Goal: Task Accomplishment & Management: Manage account settings

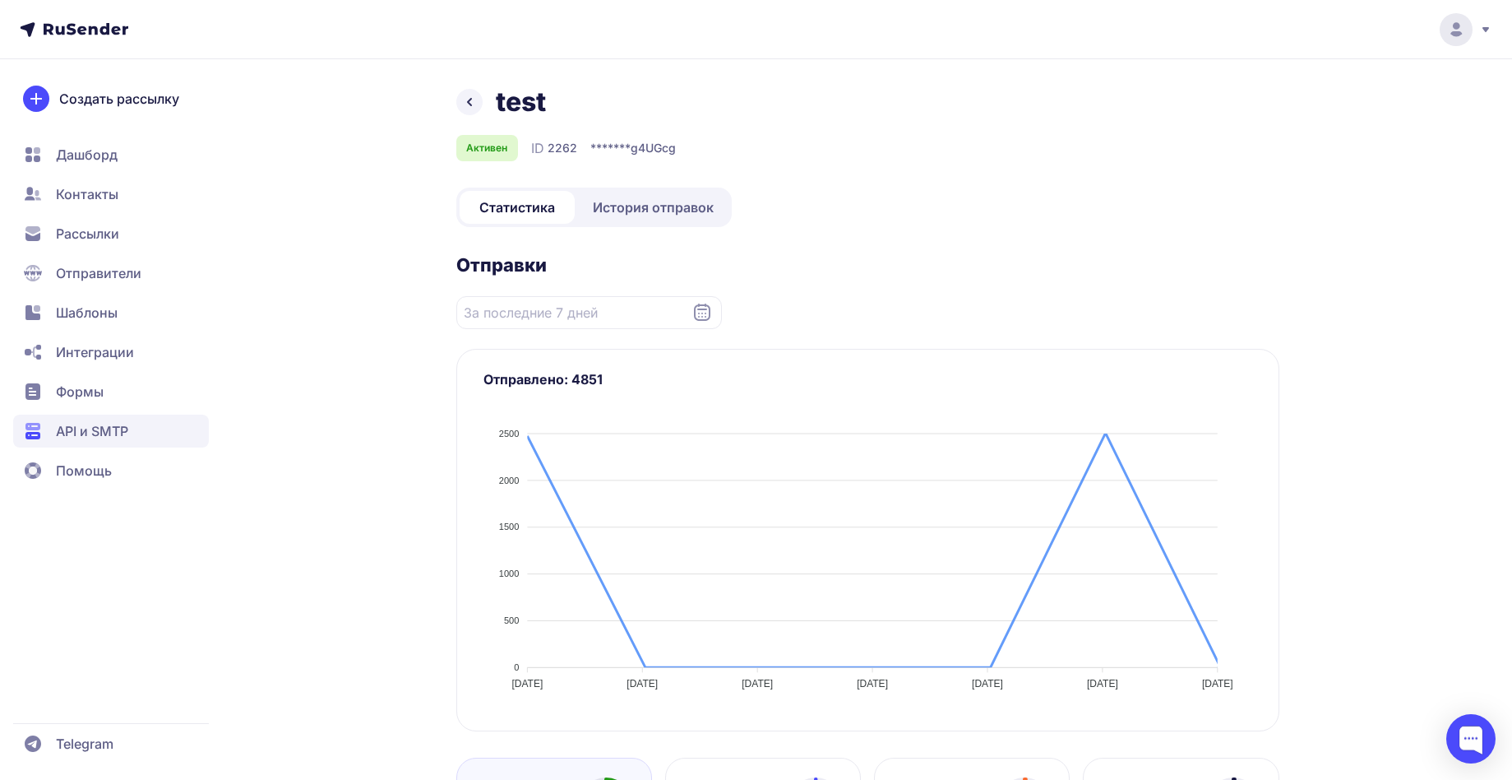
click at [98, 433] on span "API и SMTP" at bounding box center [92, 431] width 72 height 20
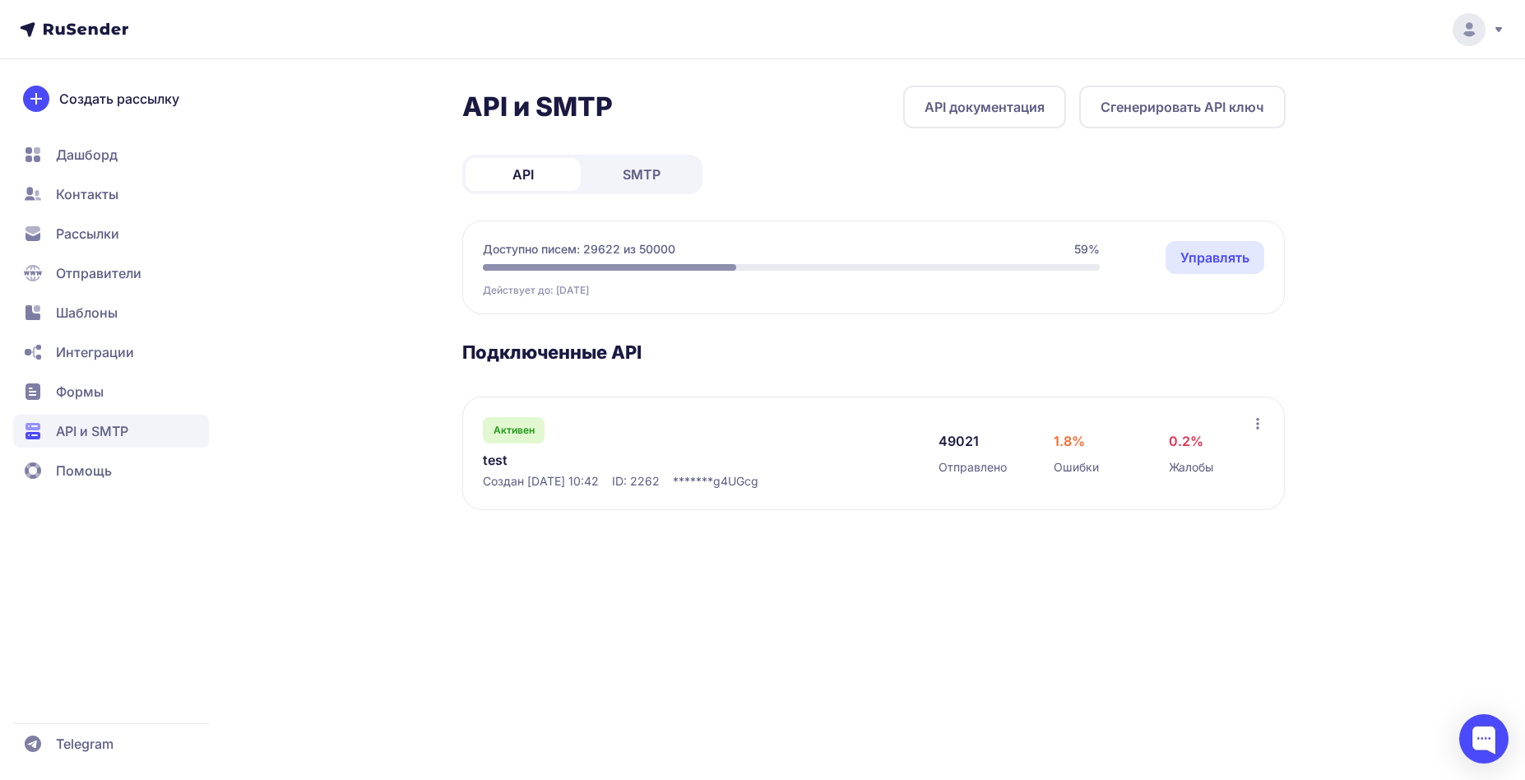
click at [89, 195] on span "Контакты" at bounding box center [87, 194] width 63 height 20
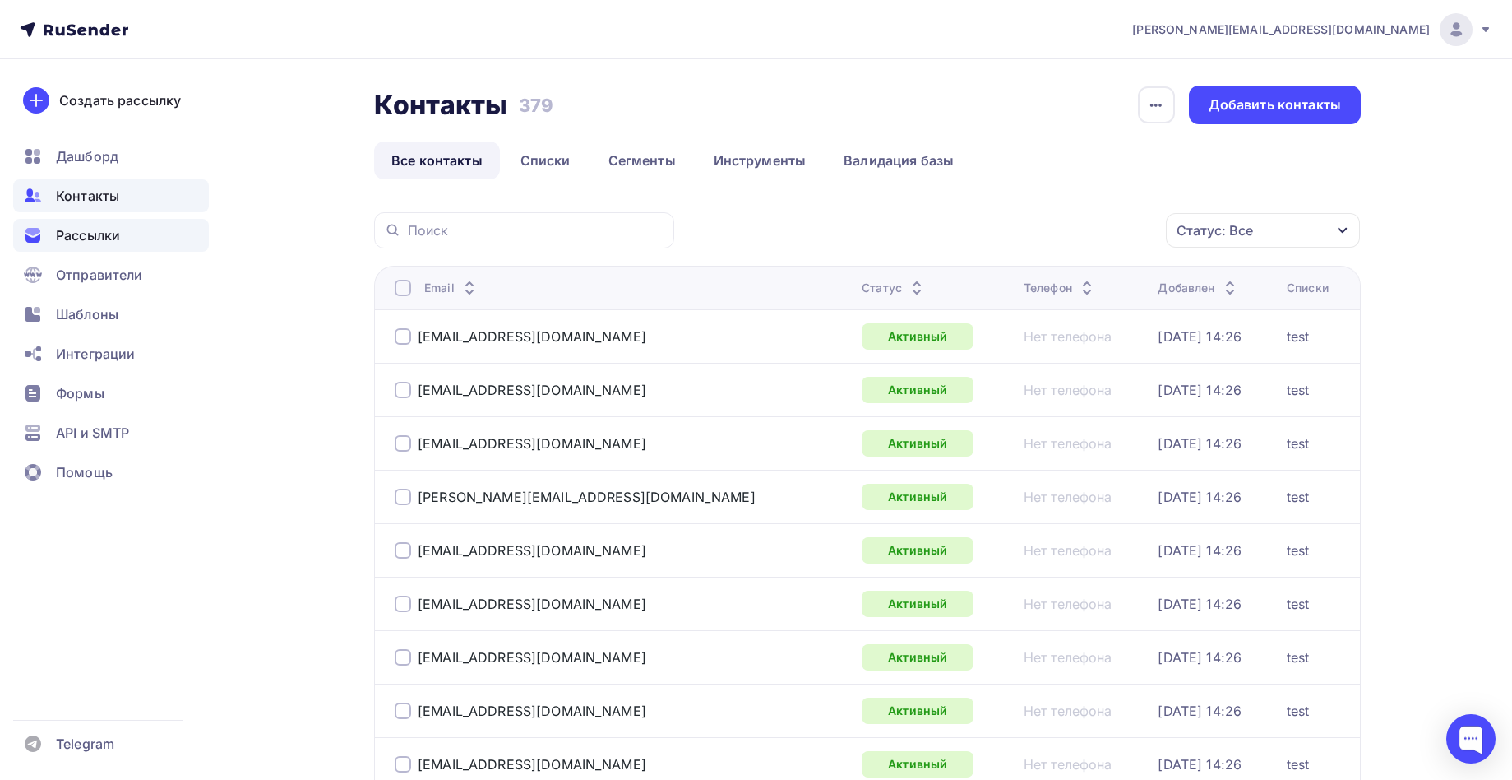
click at [123, 234] on div "Рассылки" at bounding box center [111, 235] width 196 height 33
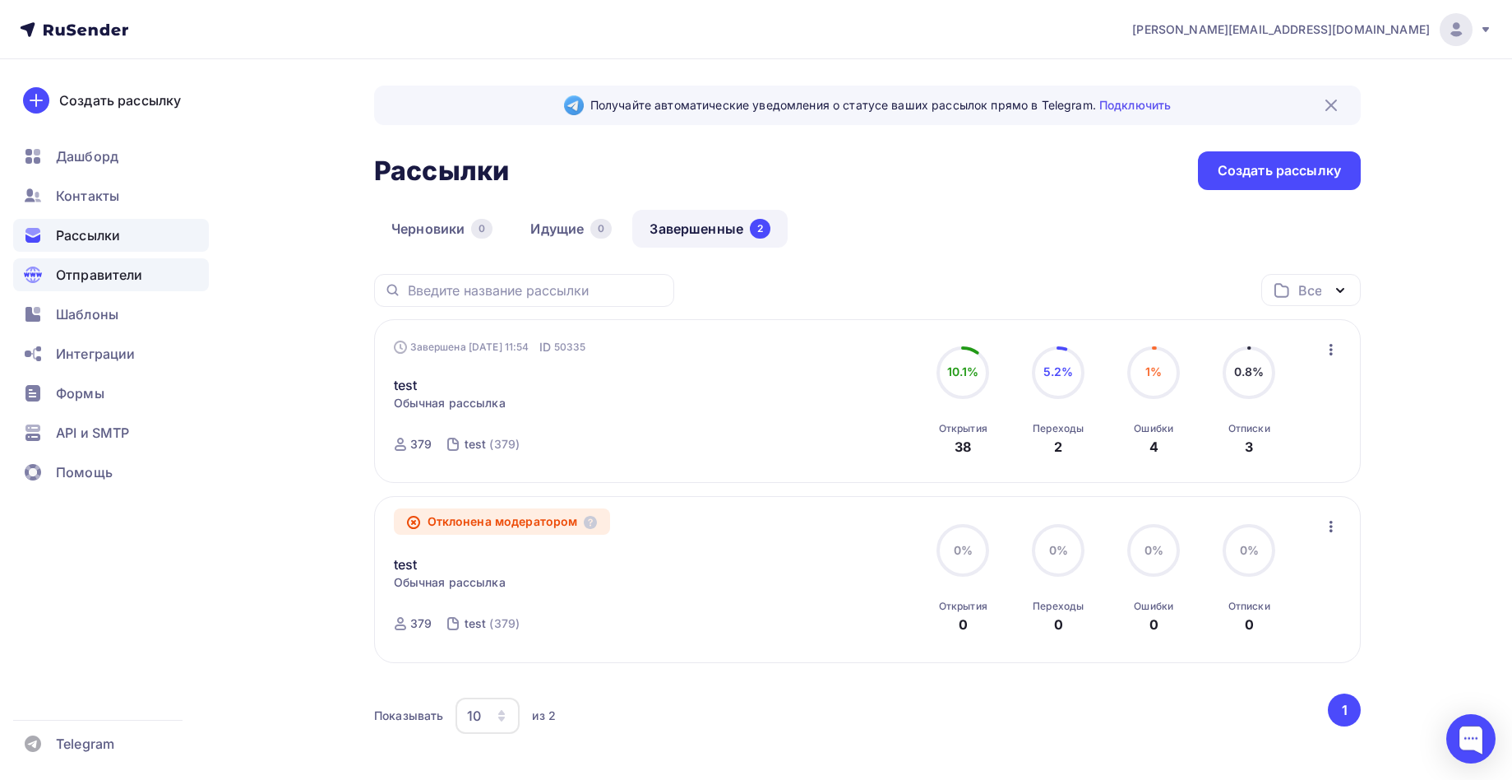
click at [123, 268] on span "Отправители" at bounding box center [99, 275] width 87 height 20
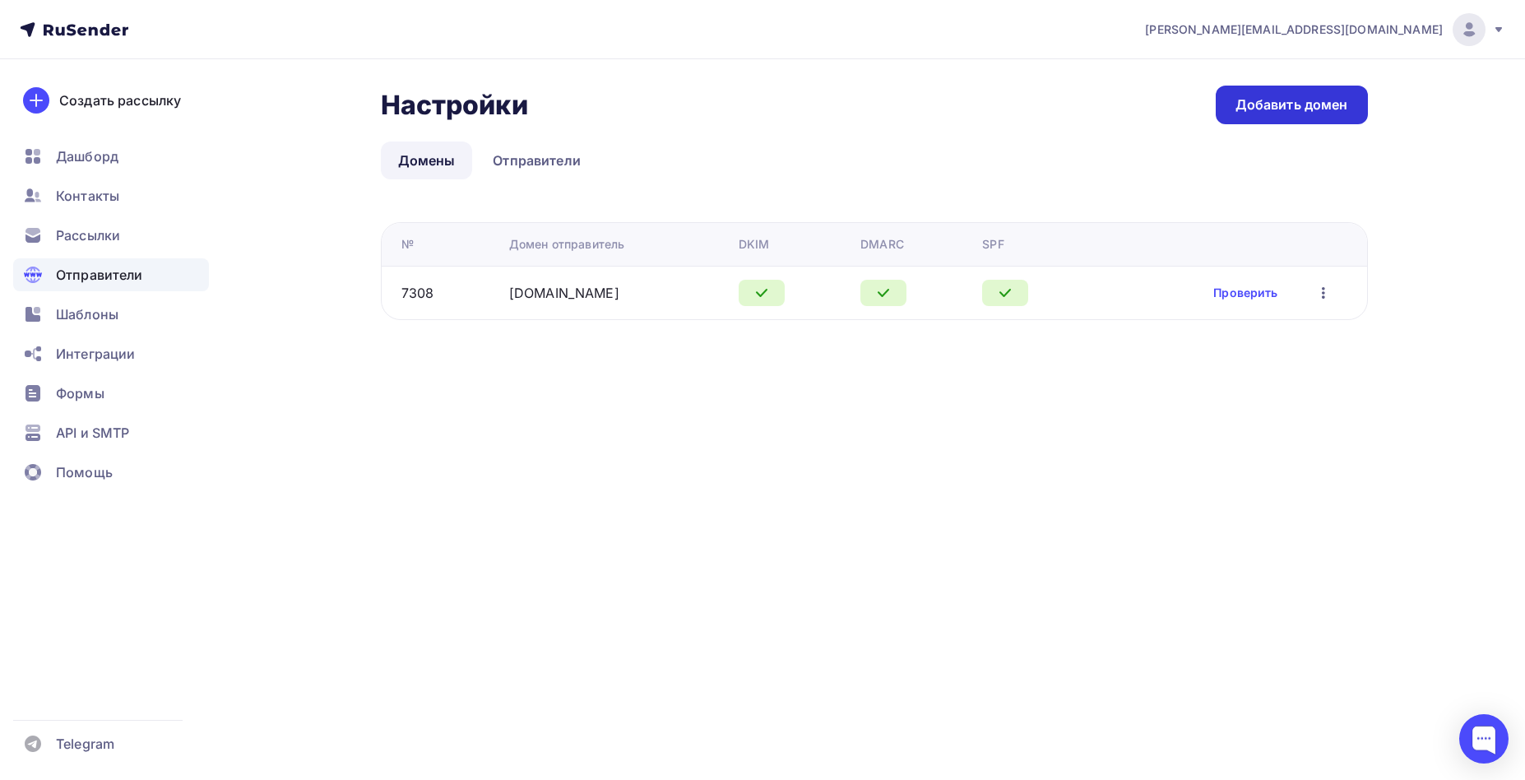
click at [1287, 101] on div "Добавить домен" at bounding box center [1291, 104] width 113 height 19
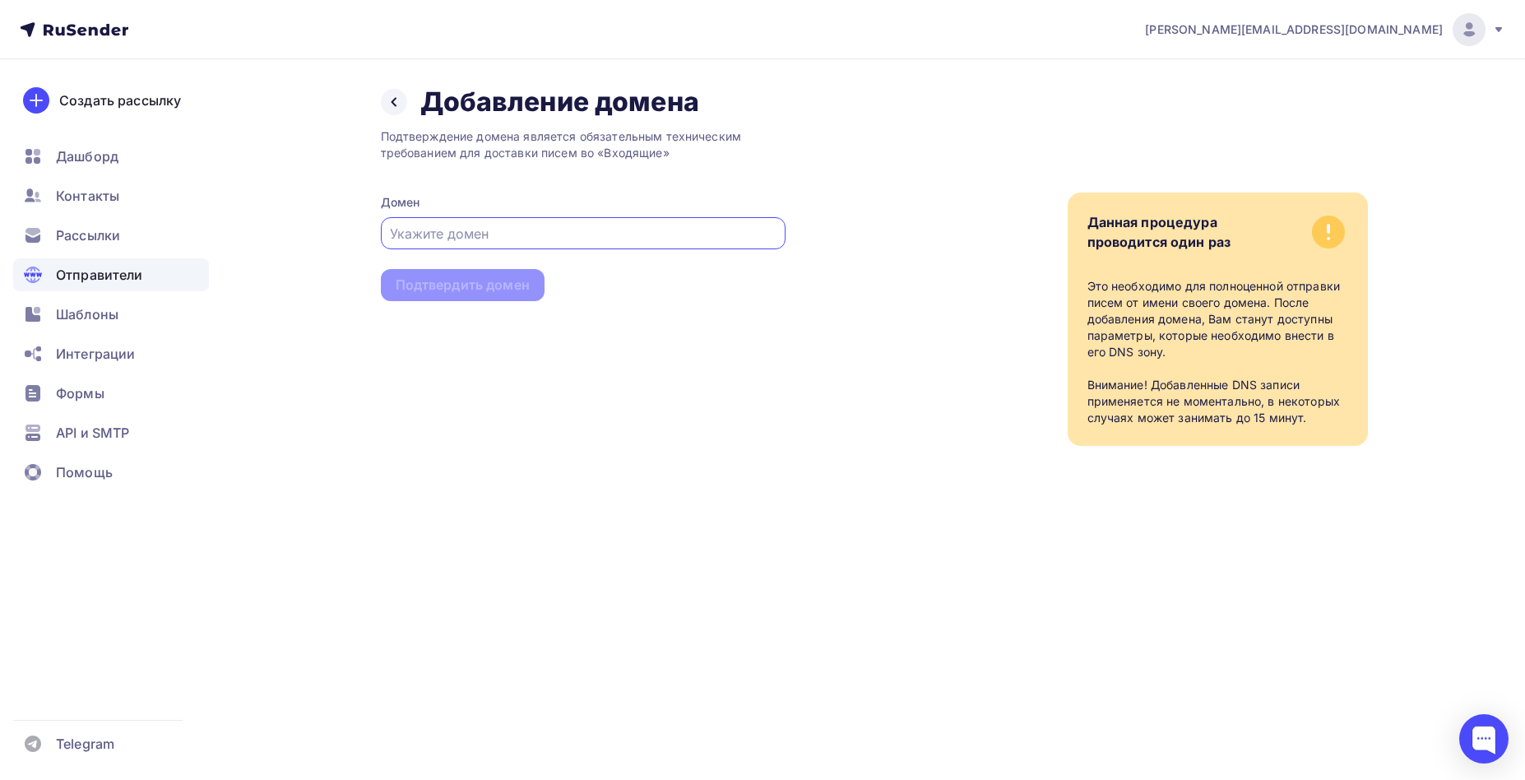
click at [503, 219] on div at bounding box center [583, 233] width 405 height 32
click at [520, 224] on div at bounding box center [583, 233] width 405 height 32
click at [520, 224] on input "text" at bounding box center [583, 234] width 386 height 20
click at [532, 229] on input "text" at bounding box center [583, 234] width 386 height 20
click at [539, 238] on input "text" at bounding box center [583, 234] width 386 height 20
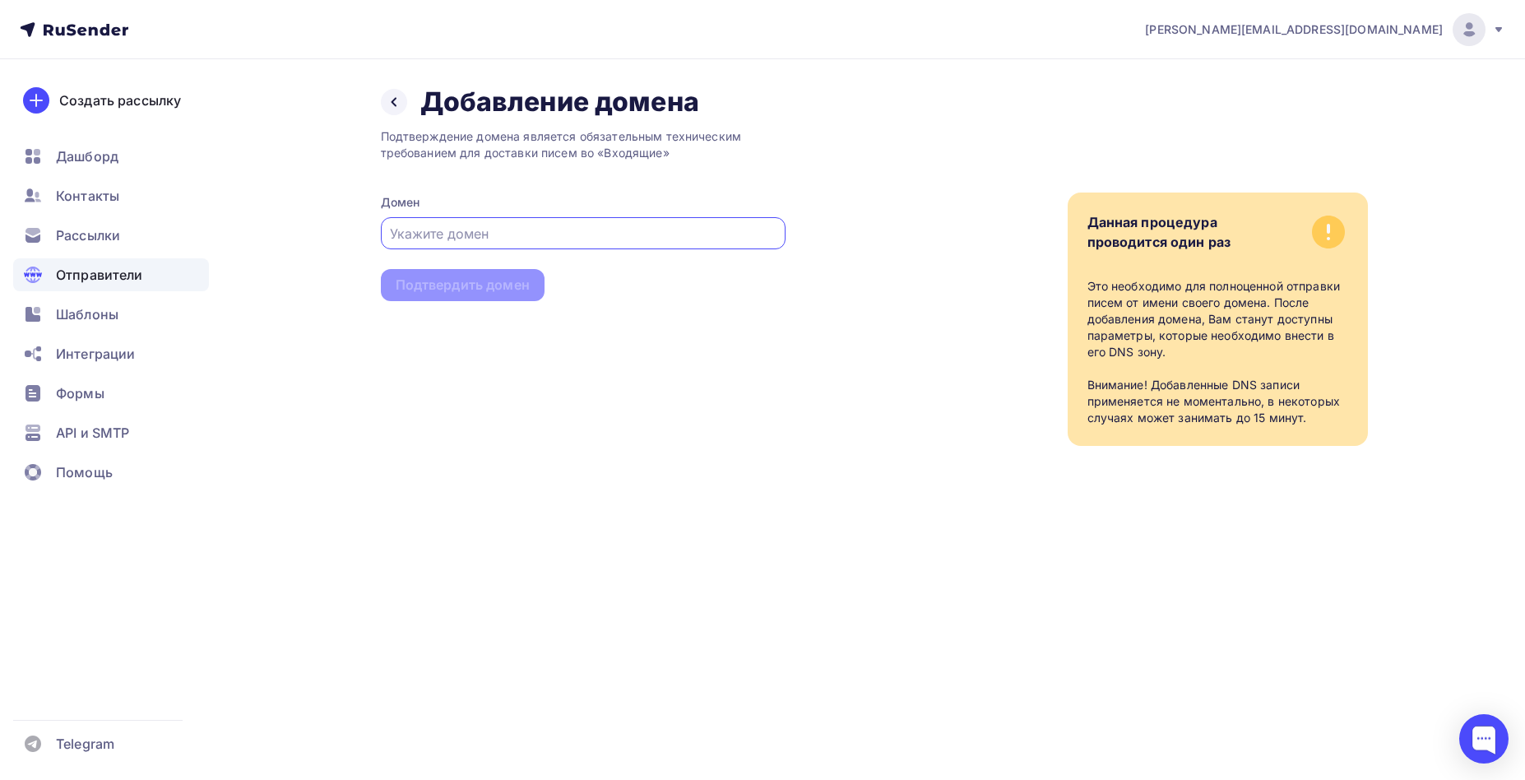
paste input "tasabu.seller@tasabu.ru"
type input "tasabu.seller@tasabu.ru"
click at [448, 292] on div "Подтвердить домен" at bounding box center [463, 285] width 134 height 19
click at [497, 280] on div "Подтвердить домен" at bounding box center [463, 285] width 134 height 19
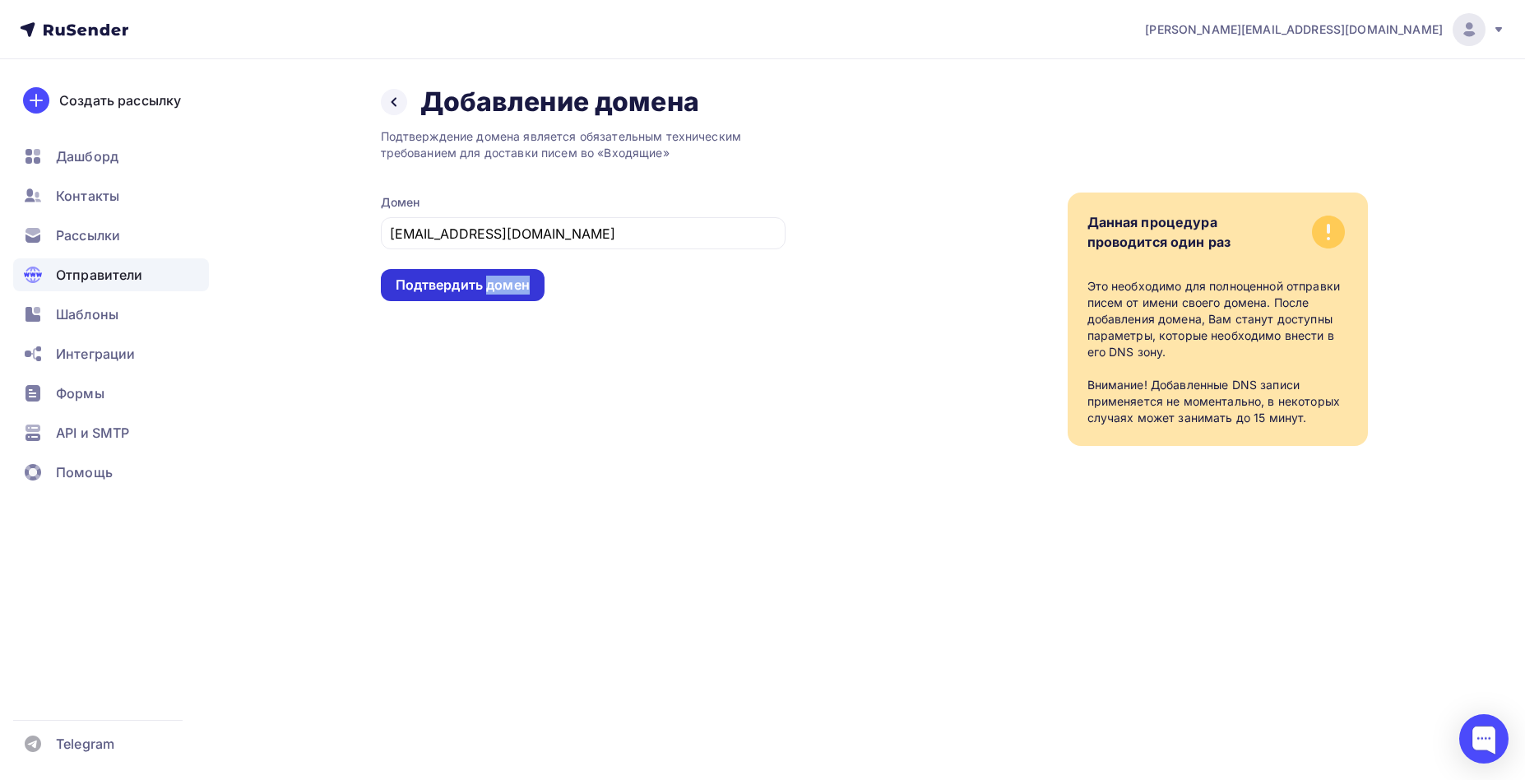
click at [497, 280] on div "Подтвердить домен" at bounding box center [463, 285] width 134 height 19
click at [1047, 393] on div "Данная процедура проводится один раз Это необходимо для полноценной отправки пи…" at bounding box center [1076, 281] width 582 height 327
drag, startPoint x: 1113, startPoint y: 369, endPoint x: 1165, endPoint y: 401, distance: 60.5
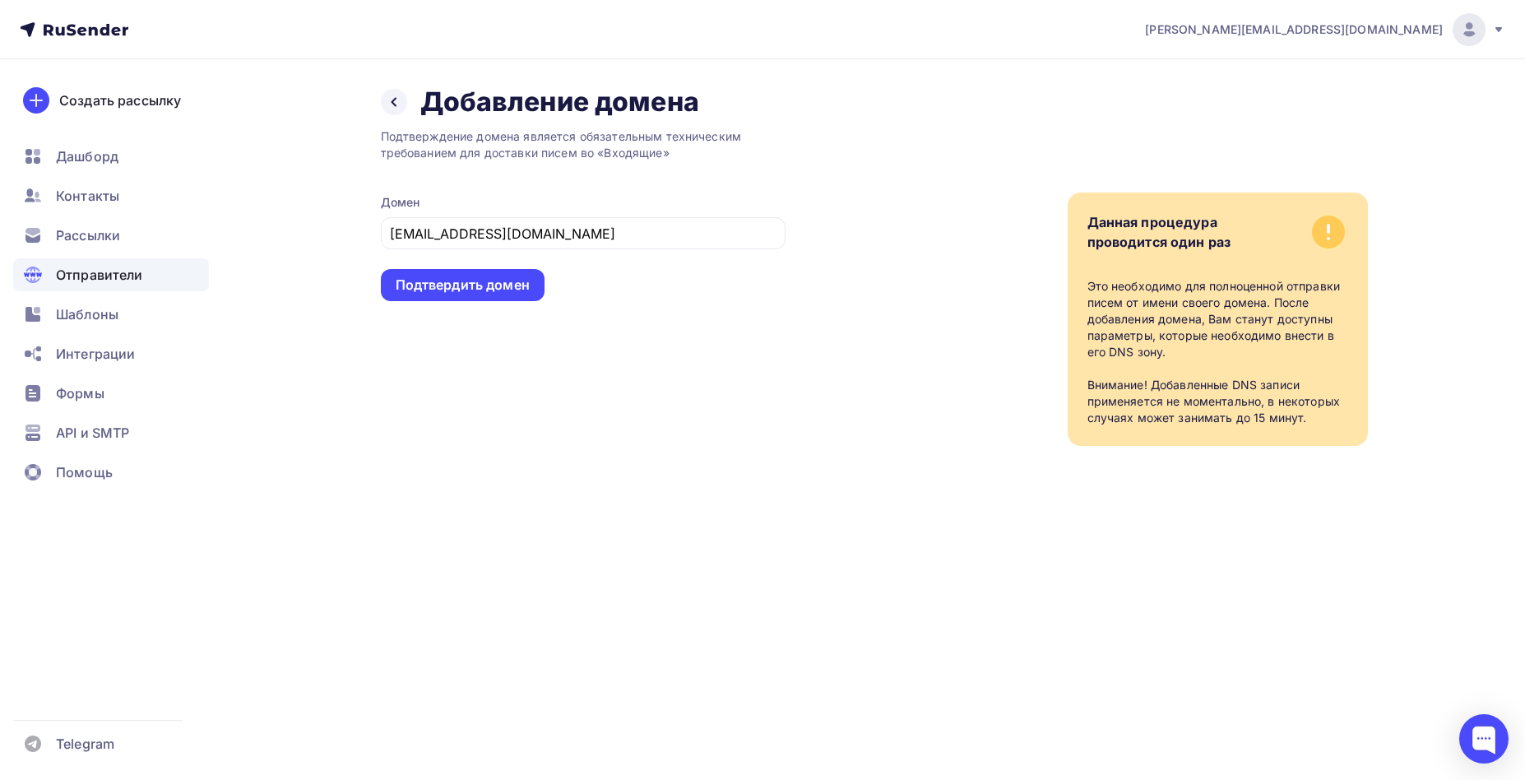
click at [1114, 370] on div "Это необходимо для полноценной отправки писем от имени своего домена. После доб…" at bounding box center [1217, 352] width 261 height 148
click at [1219, 422] on div "Это необходимо для полноценной отправки писем от имени своего домена. После доб…" at bounding box center [1217, 352] width 261 height 148
drag, startPoint x: 1308, startPoint y: 281, endPoint x: 1361, endPoint y: 222, distance: 79.8
click at [1311, 273] on div "Данная процедура проводится один раз Это необходимо для полноценной отправки пи…" at bounding box center [1218, 318] width 300 height 253
drag, startPoint x: 1361, startPoint y: 222, endPoint x: 1275, endPoint y: 257, distance: 93.0
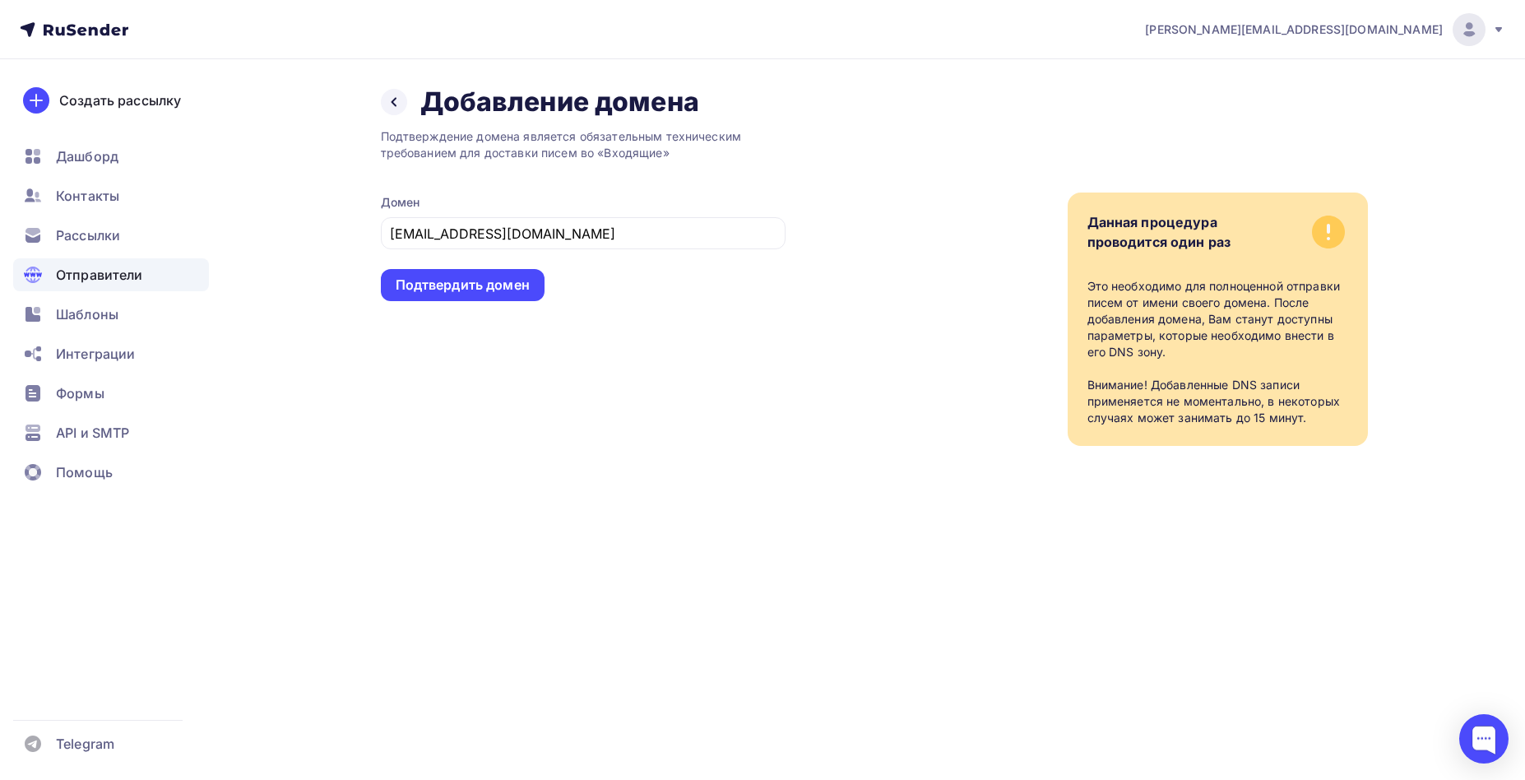
click at [1357, 220] on div "Данная процедура проводится один раз Это необходимо для полноценной отправки пи…" at bounding box center [1218, 318] width 300 height 253
click at [1276, 255] on div "Данная процедура проводится один раз" at bounding box center [1217, 238] width 261 height 53
click at [1314, 234] on icon at bounding box center [1328, 231] width 33 height 33
click at [1322, 230] on icon at bounding box center [1328, 231] width 33 height 33
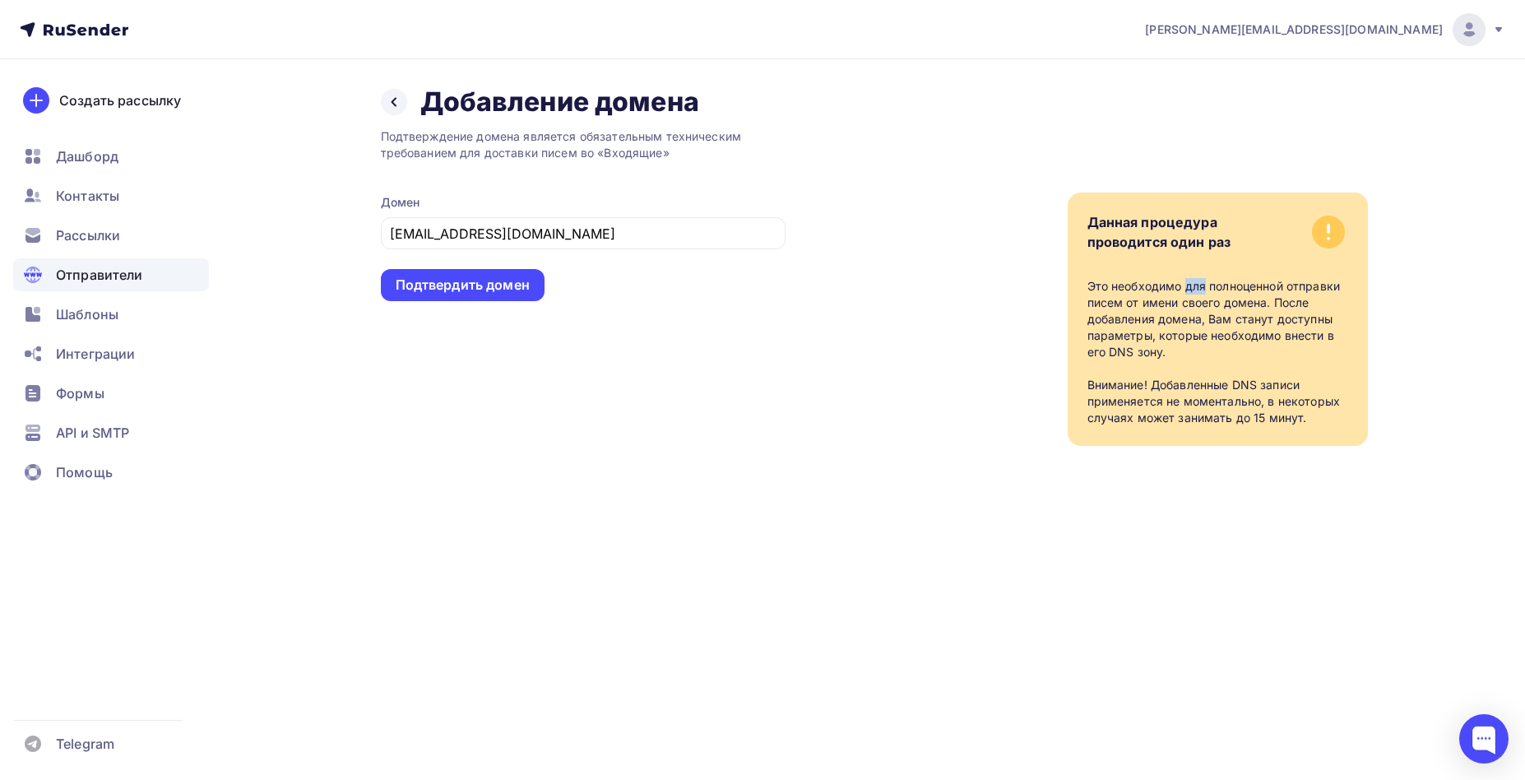
drag, startPoint x: 1244, startPoint y: 273, endPoint x: 1224, endPoint y: 295, distance: 30.3
click at [1234, 285] on div "Данная процедура проводится один раз Это необходимо для полноценной отправки пи…" at bounding box center [1218, 318] width 300 height 253
click at [1168, 375] on div "Это необходимо для полноценной отправки писем от имени своего домена. После доб…" at bounding box center [1217, 352] width 261 height 148
click at [1159, 342] on div "Это необходимо для полноценной отправки писем от имени своего домена. После доб…" at bounding box center [1217, 352] width 261 height 148
click at [1193, 210] on div "Данная процедура проводится один раз Это необходимо для полноценной отправки пи…" at bounding box center [1218, 318] width 300 height 253
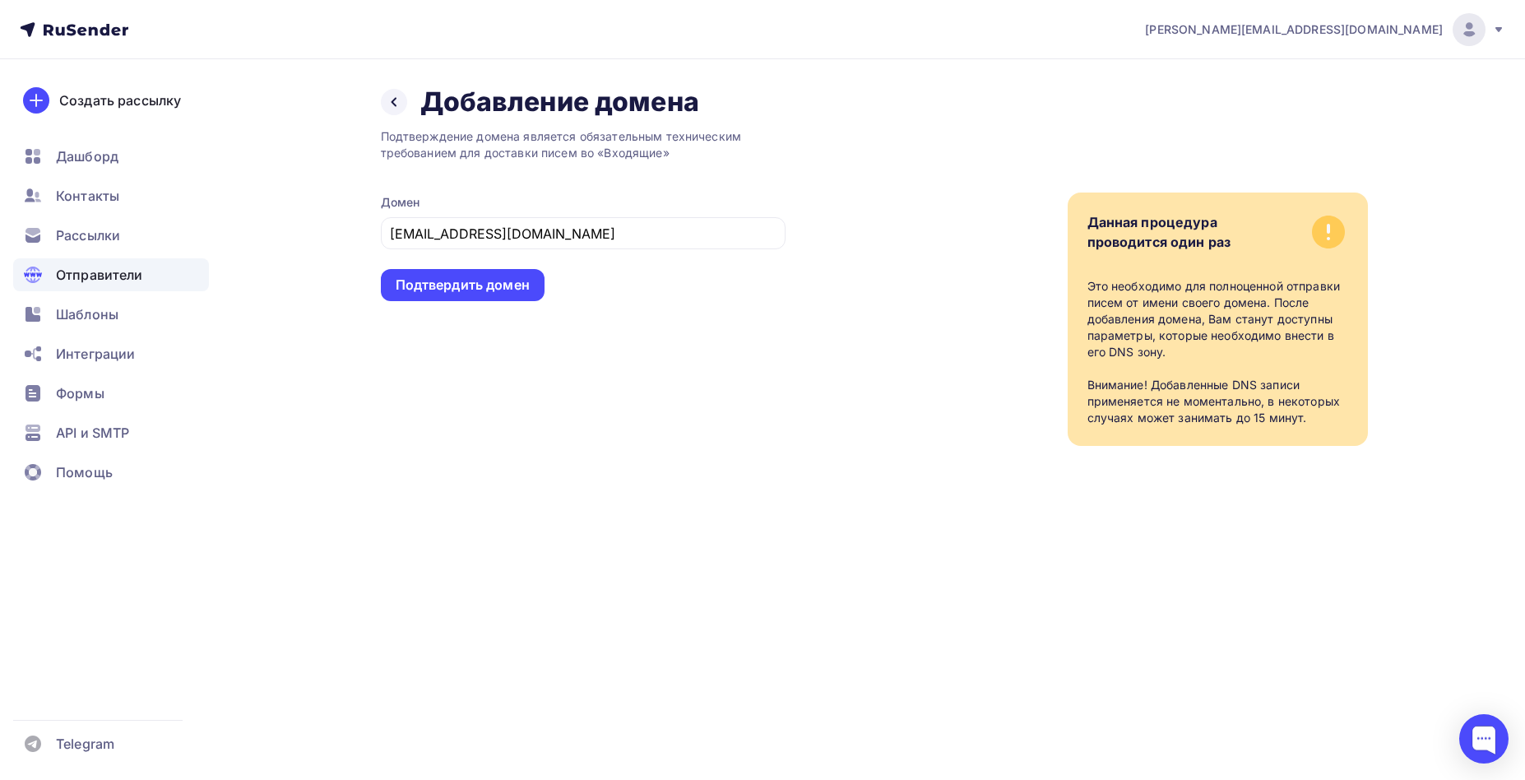
click at [1269, 257] on div "Данная процедура проводится один раз" at bounding box center [1217, 238] width 261 height 53
click at [1267, 257] on div "Данная процедура проводится один раз" at bounding box center [1217, 238] width 261 height 53
click at [1276, 249] on div "Данная процедура проводится один раз" at bounding box center [1217, 238] width 261 height 53
click at [1139, 245] on div "Данная процедура проводится один раз" at bounding box center [1159, 231] width 144 height 39
click at [87, 470] on span "Помощь" at bounding box center [84, 472] width 57 height 20
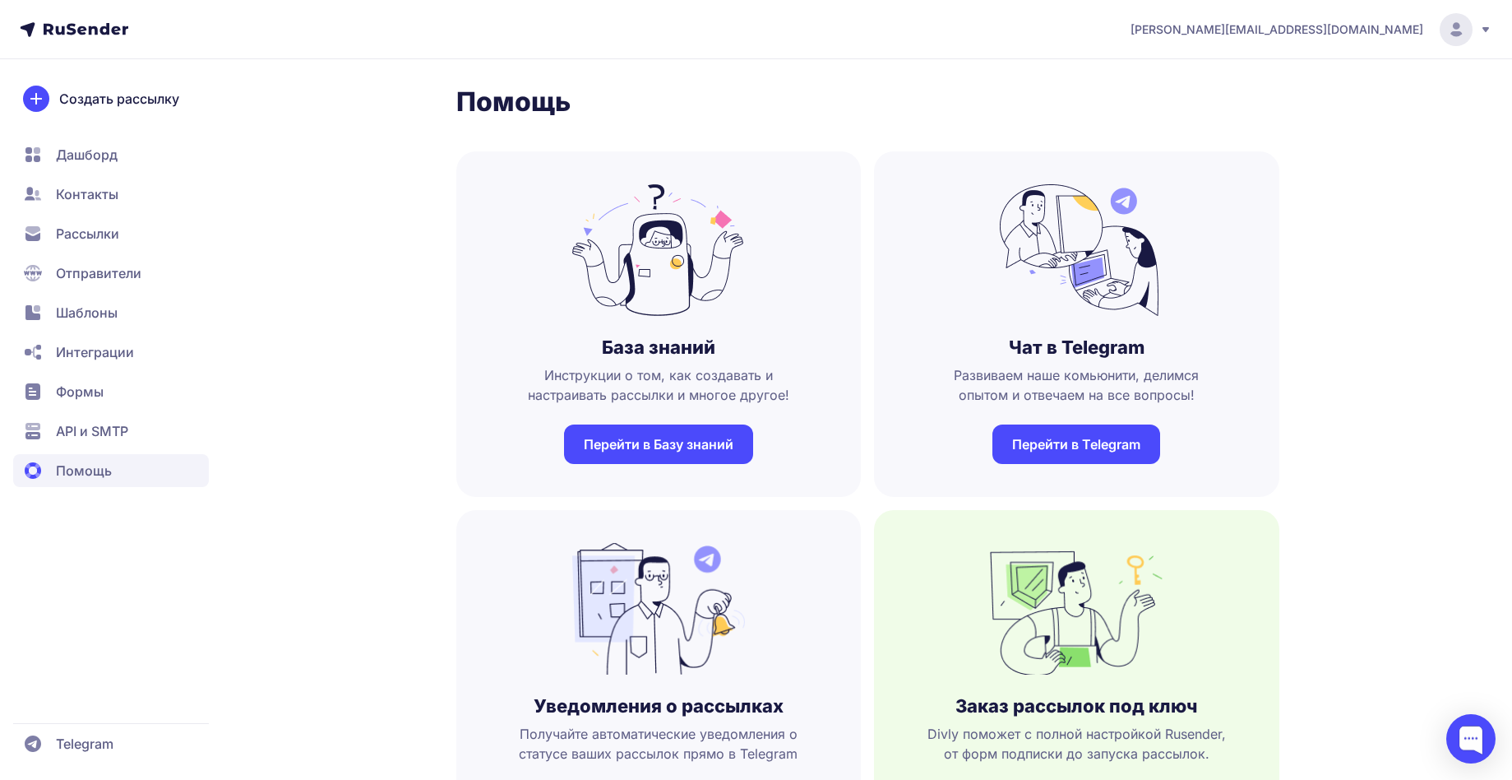
click at [718, 446] on link "Перейти в Базу знаний" at bounding box center [658, 443] width 189 height 39
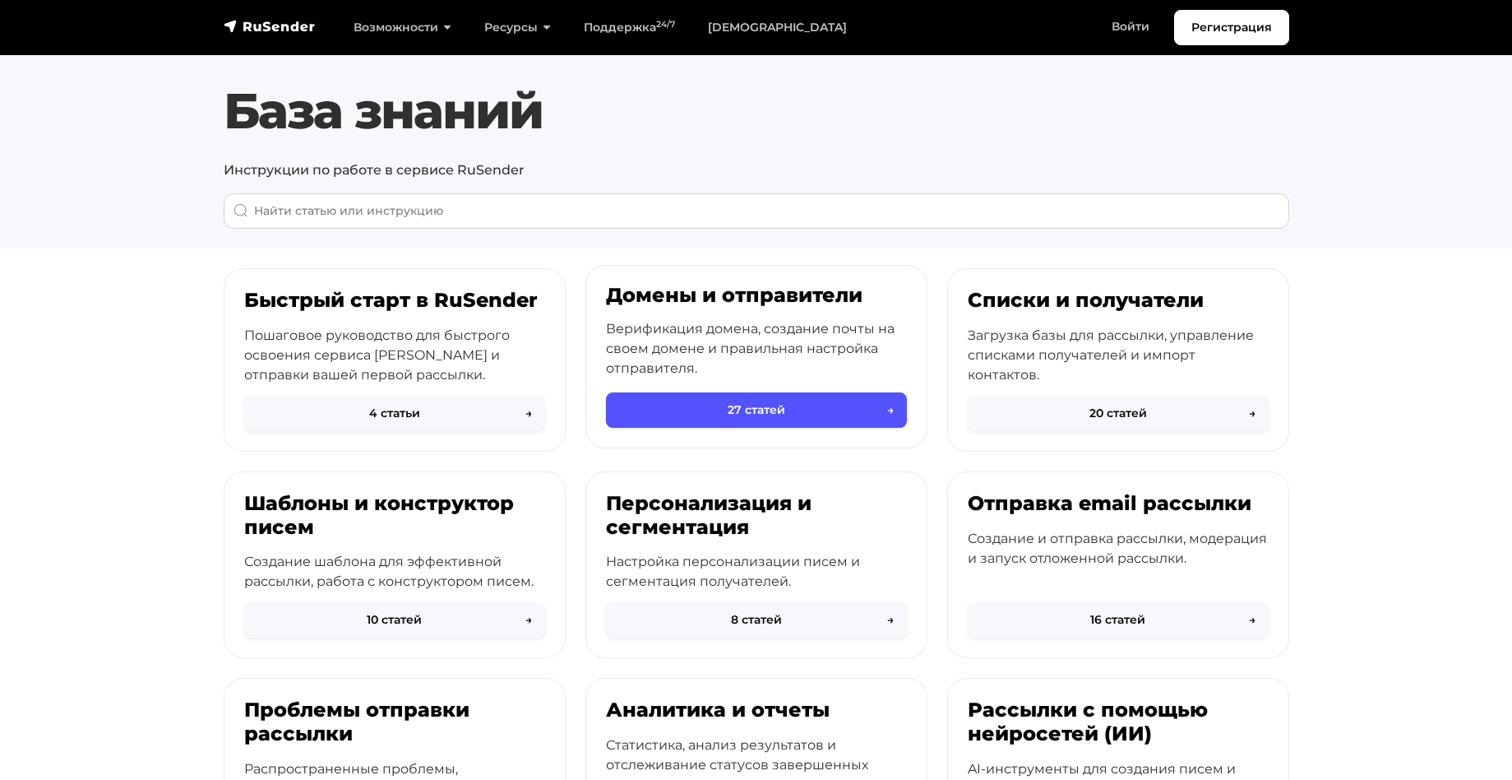
click at [787, 408] on button "27 статей →" at bounding box center [756, 409] width 301 height 35
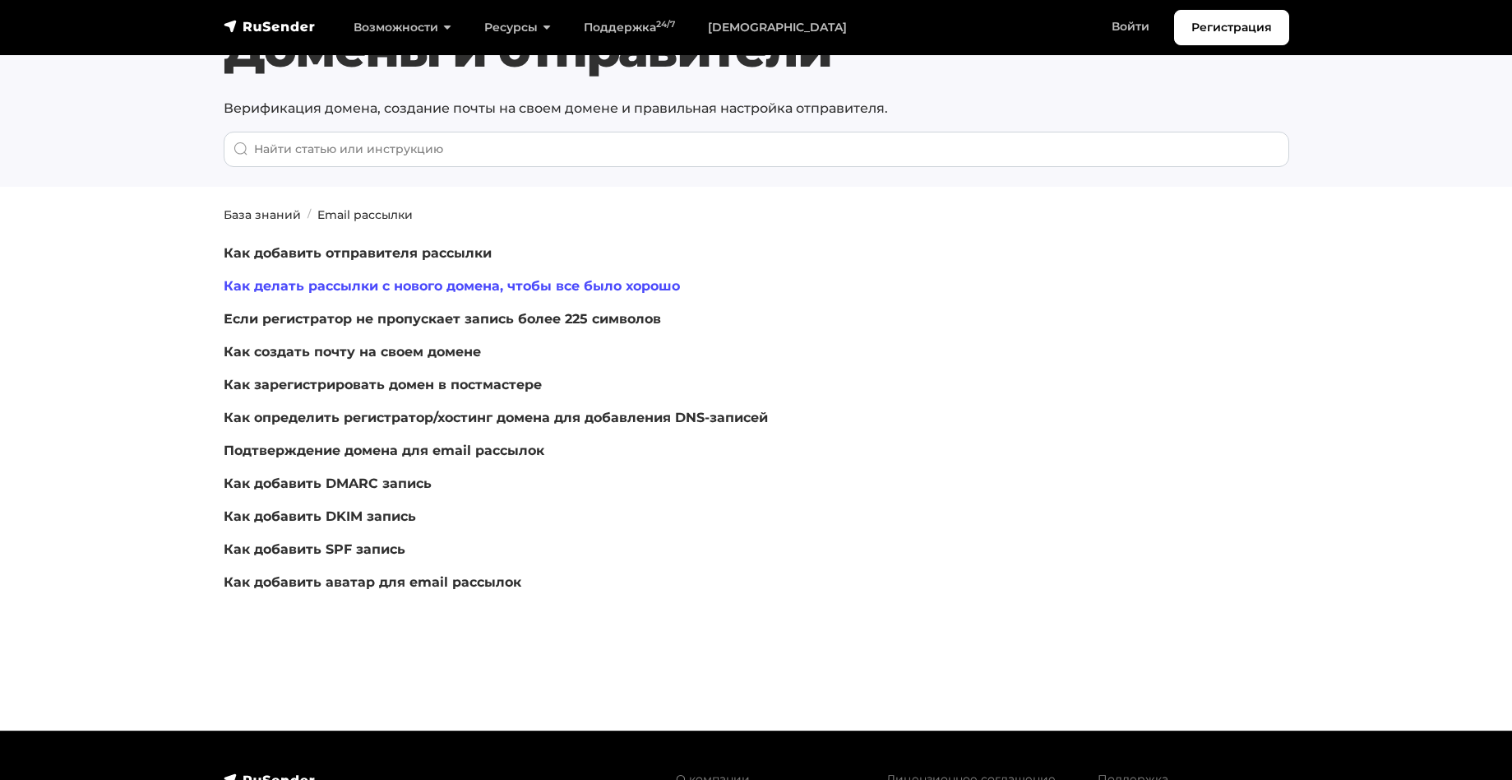
click at [491, 290] on link "Как делать рассылки с нового домена, чтобы все было хорошо" at bounding box center [452, 286] width 456 height 16
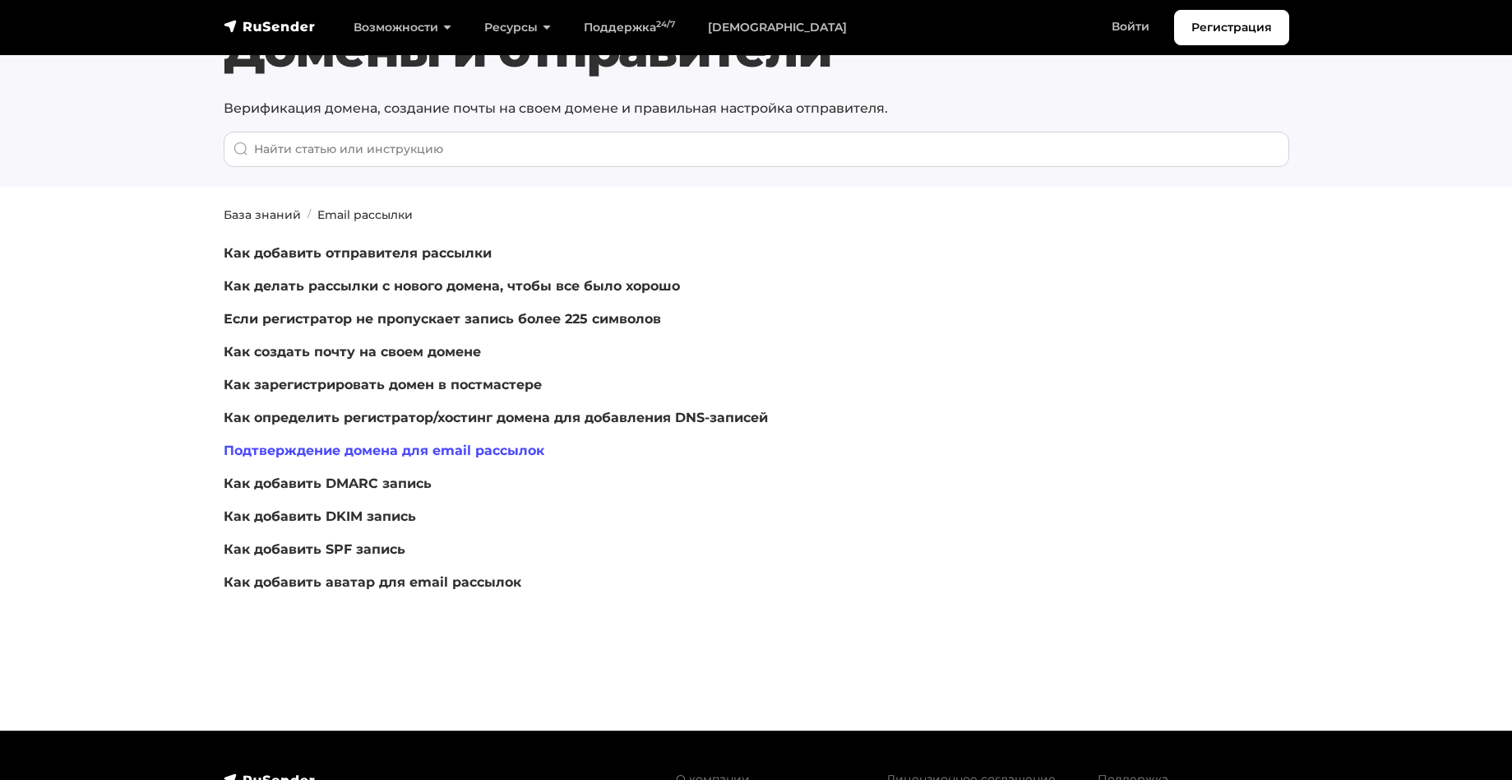
click at [489, 451] on link "Подтверждение домена для email рассылок" at bounding box center [384, 450] width 321 height 16
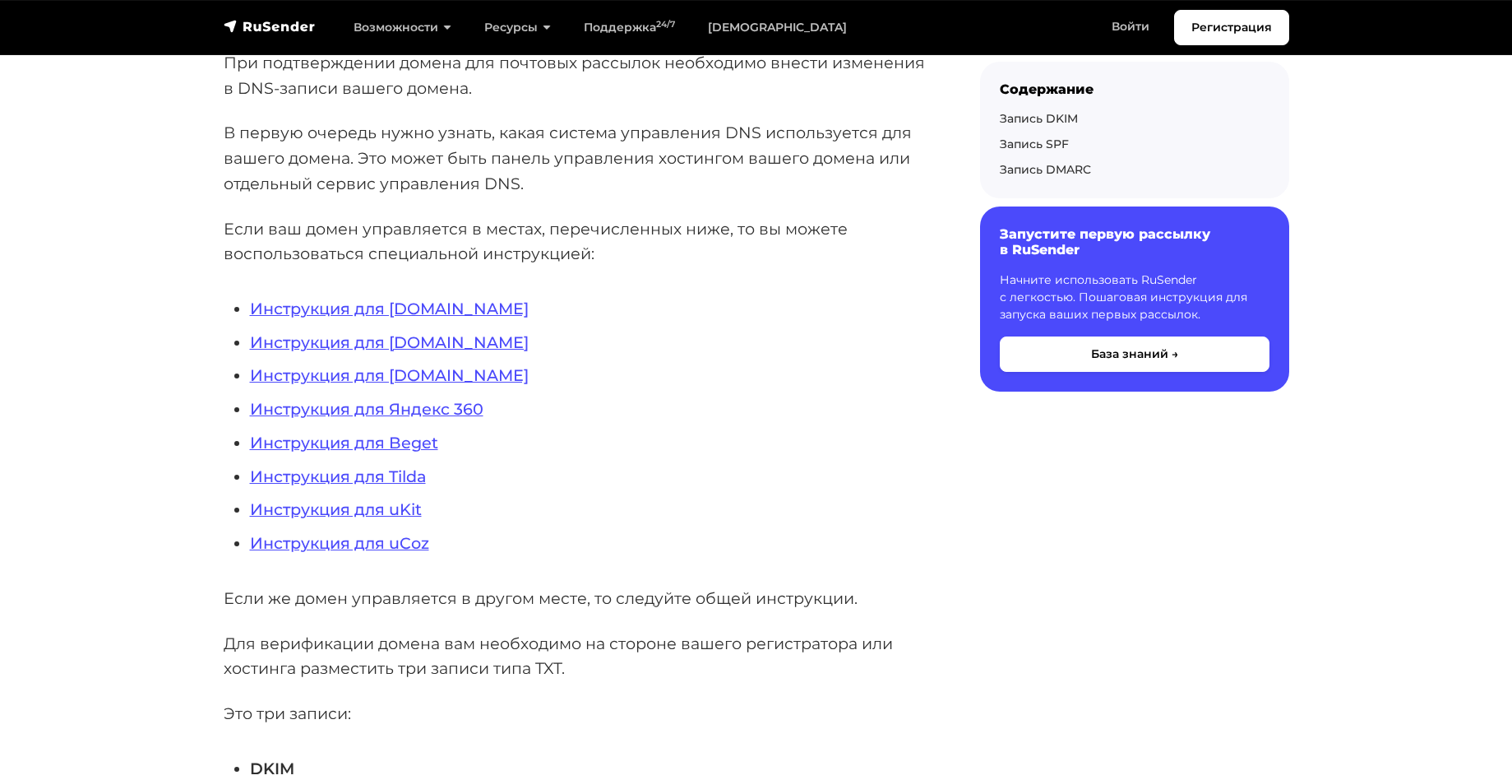
scroll to position [197, 0]
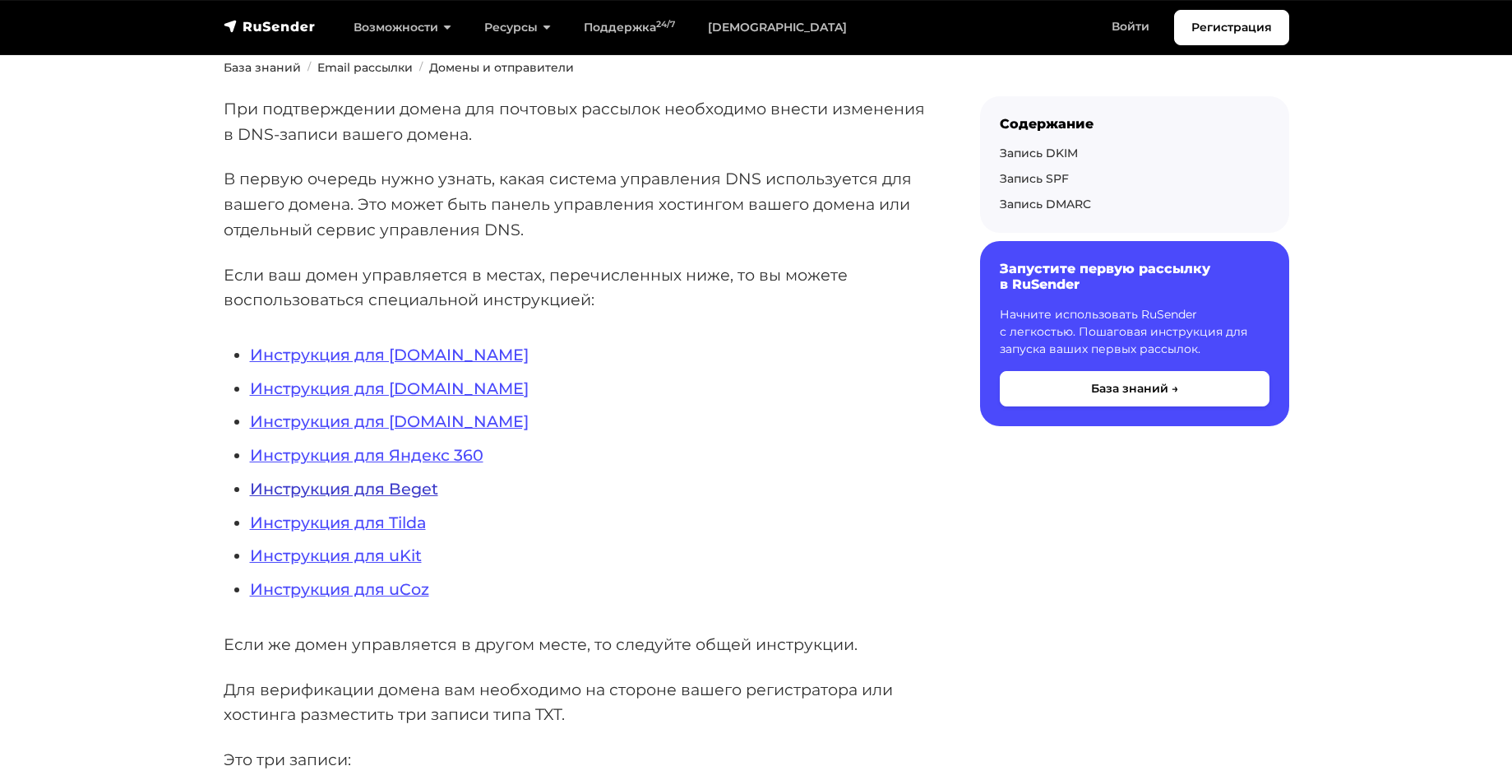
click at [428, 498] on link "Инструкция для Beget" at bounding box center [344, 489] width 188 height 20
